Goal: Task Accomplishment & Management: Use online tool/utility

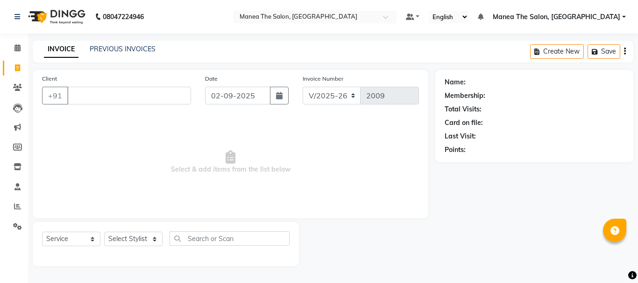
select select "7351"
select select "service"
